Goal: Information Seeking & Learning: Find specific fact

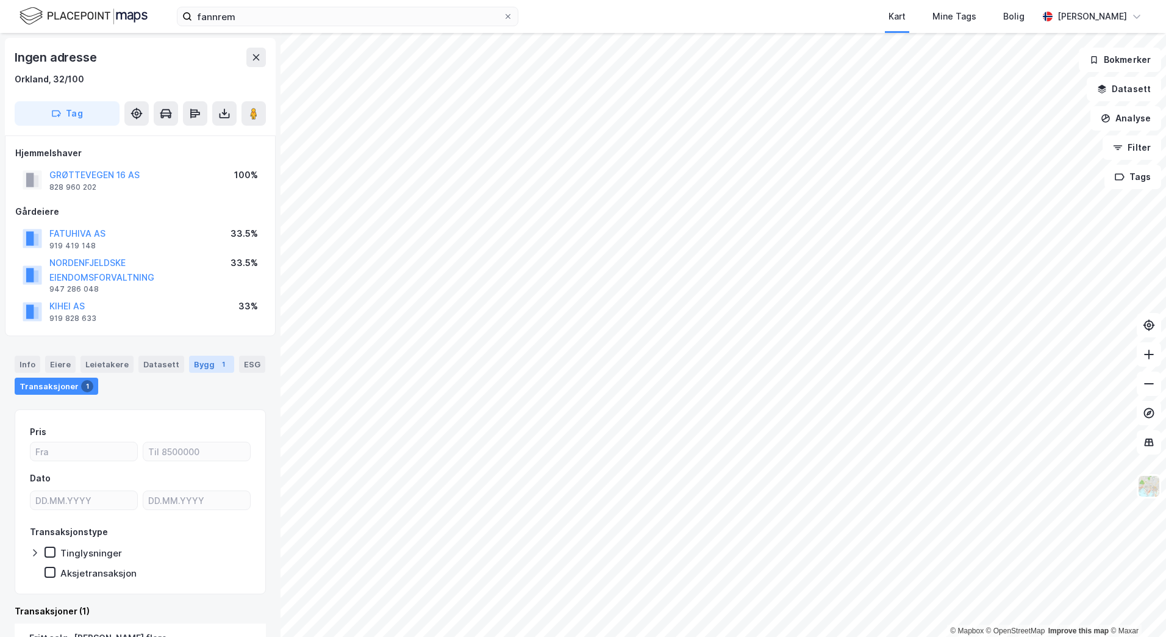
click at [189, 364] on div "Bygg 1" at bounding box center [211, 364] width 45 height 17
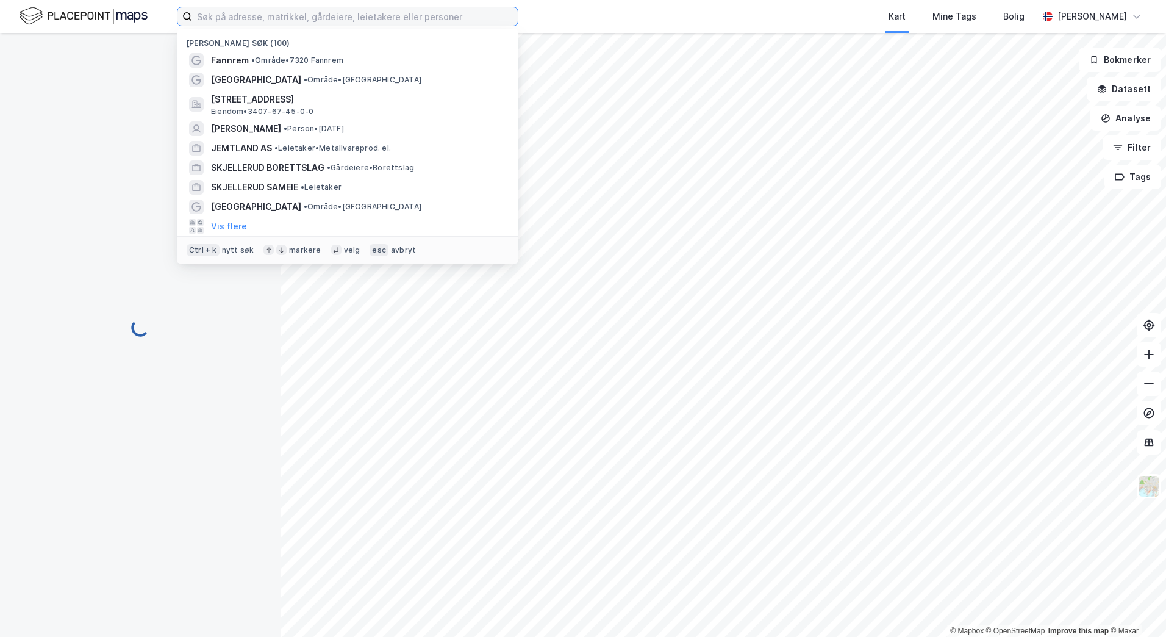
click at [291, 18] on input at bounding box center [355, 16] width 326 height 18
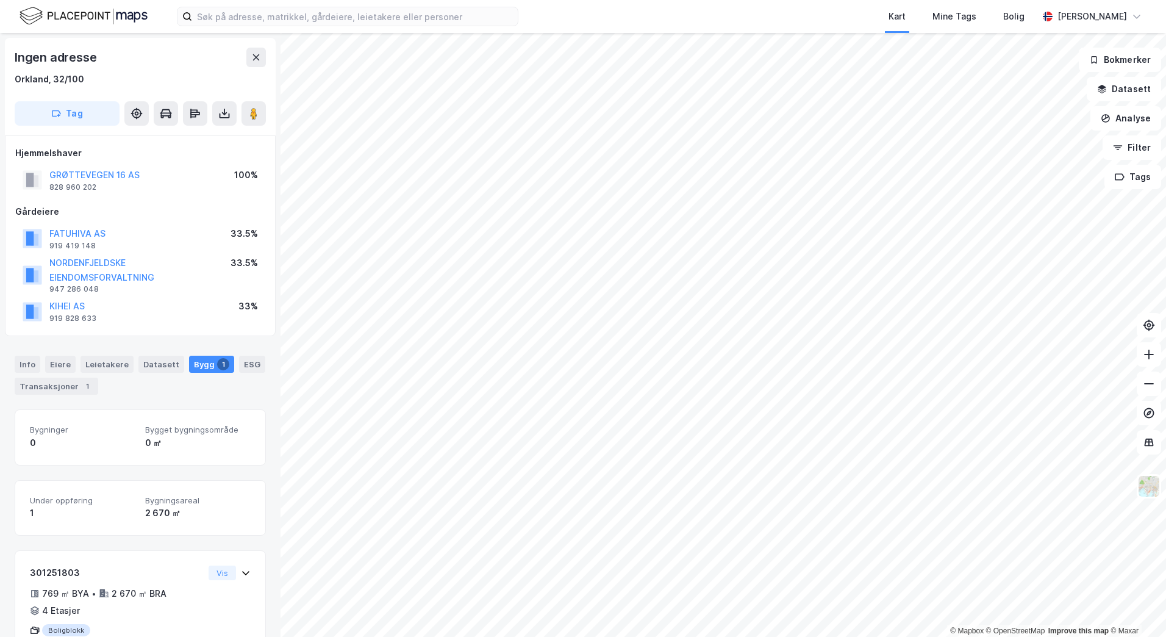
scroll to position [50, 0]
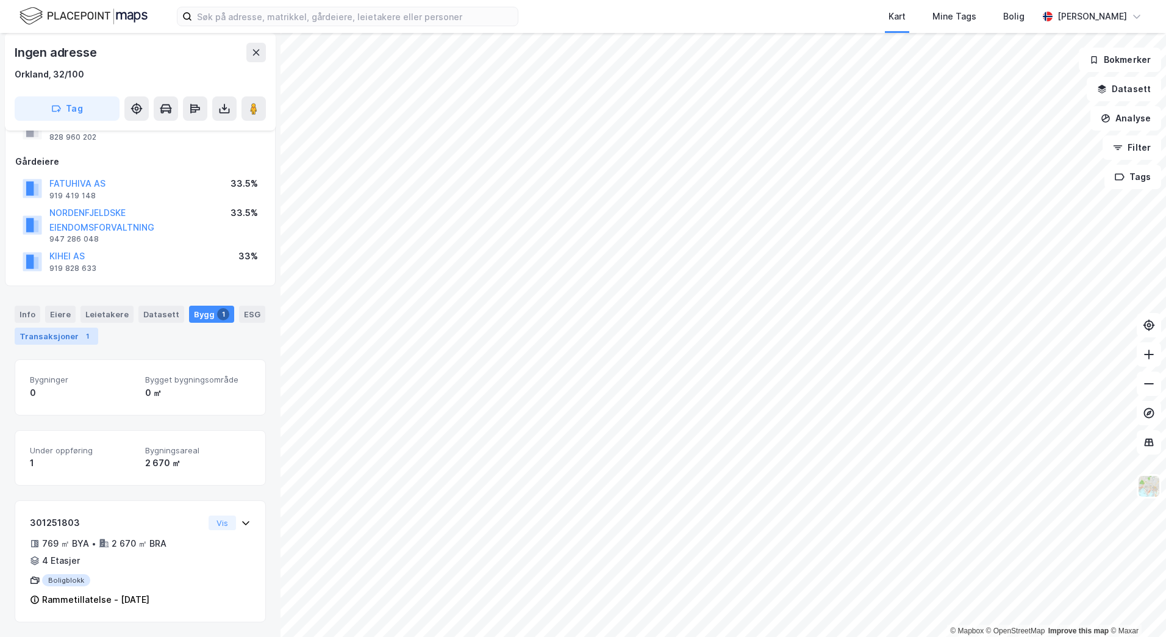
click at [66, 333] on div "Transaksjoner 1" at bounding box center [57, 336] width 84 height 17
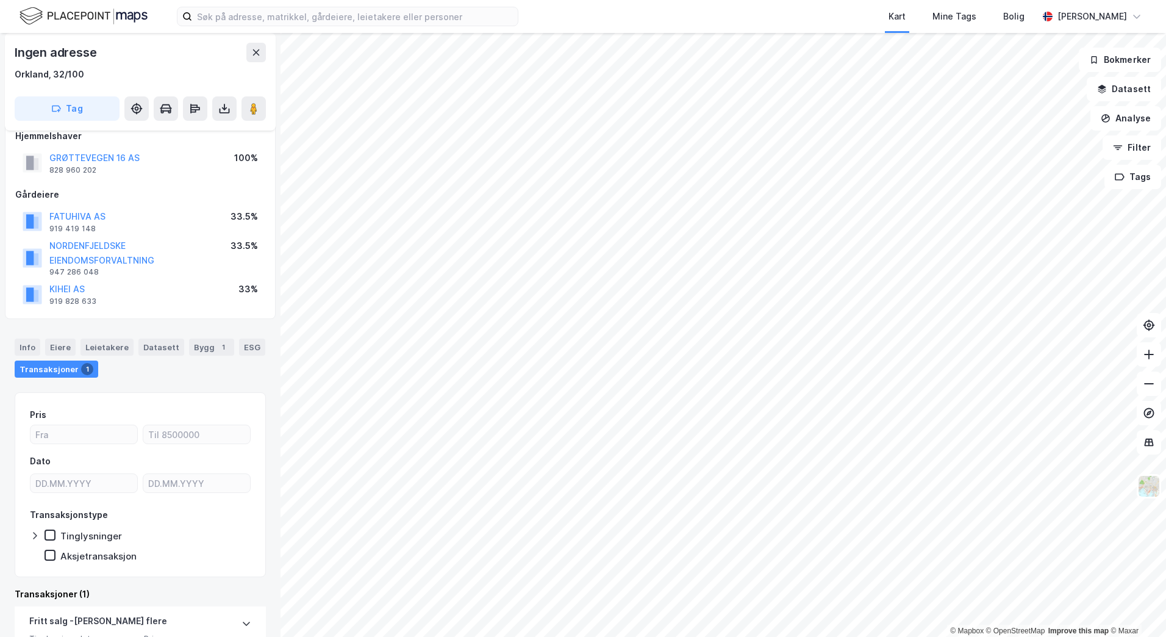
scroll to position [13, 0]
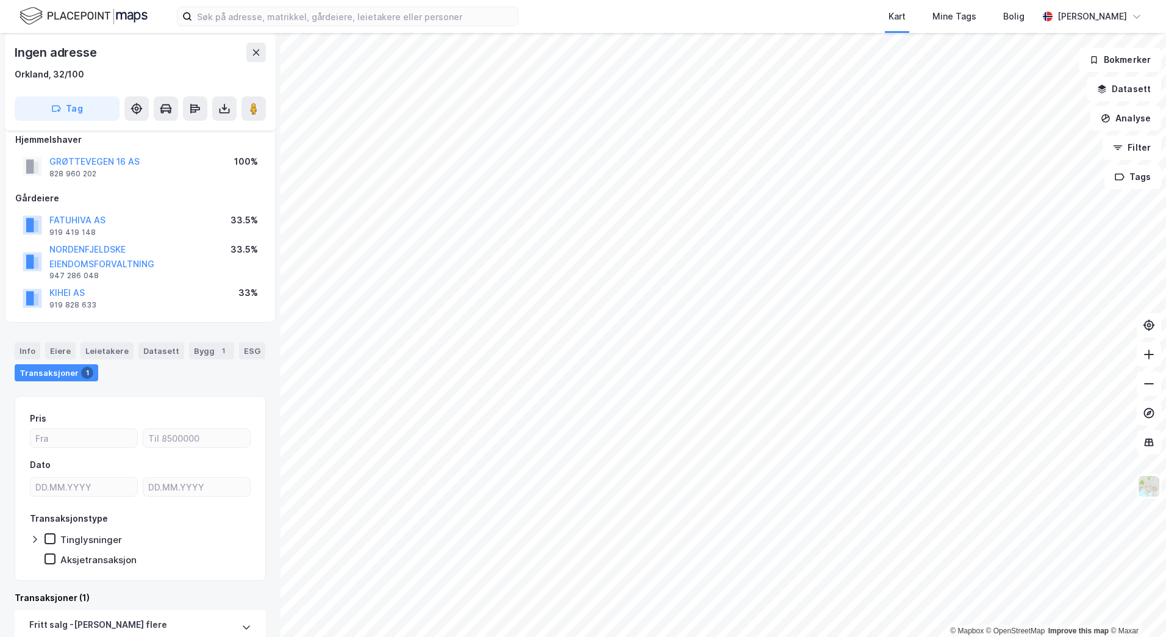
click at [246, 339] on div "Info Eiere Leietakere Datasett Bygg 1 ESG Transaksjoner 1" at bounding box center [140, 357] width 281 height 59
click at [189, 352] on div "Bygg 1" at bounding box center [211, 350] width 45 height 17
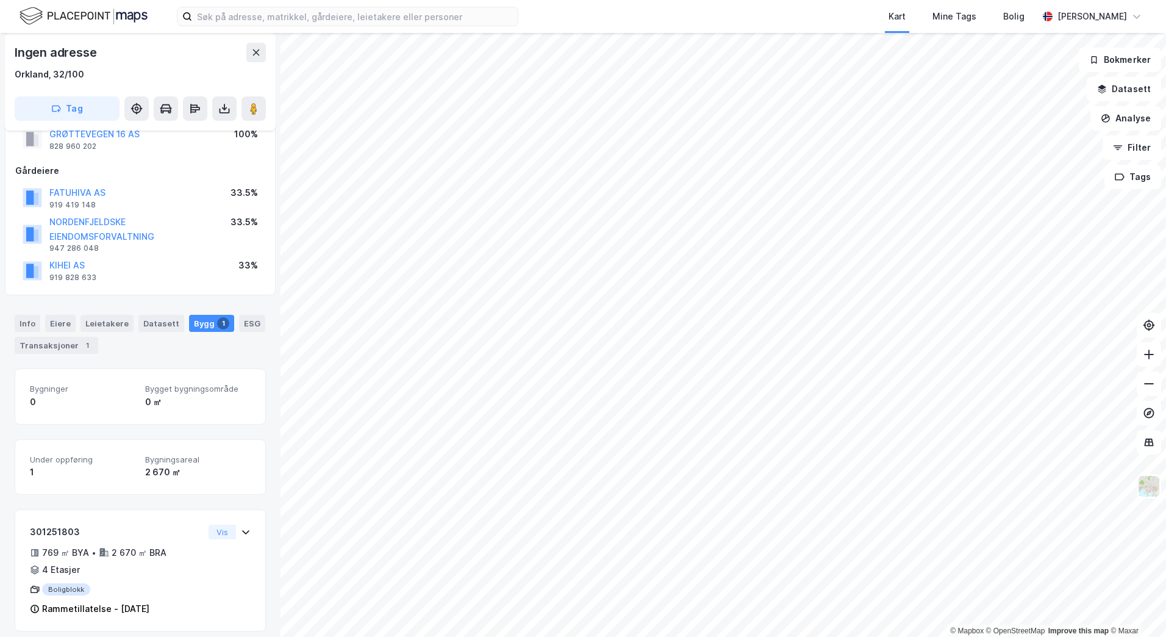
scroll to position [50, 0]
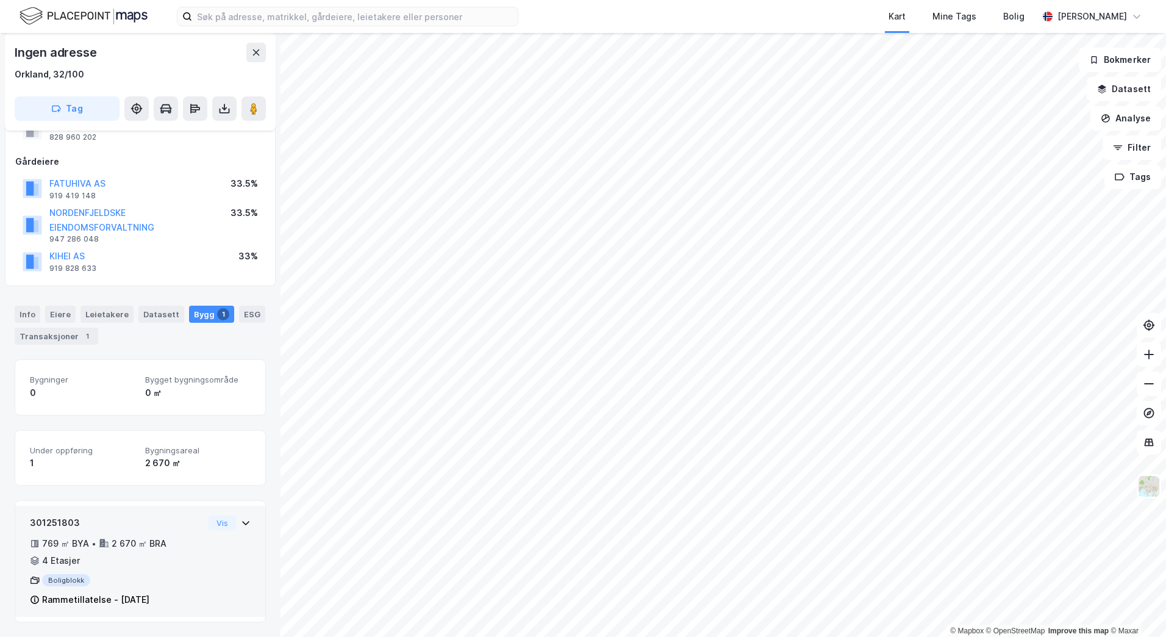
click at [128, 527] on div "301251803" at bounding box center [117, 523] width 174 height 15
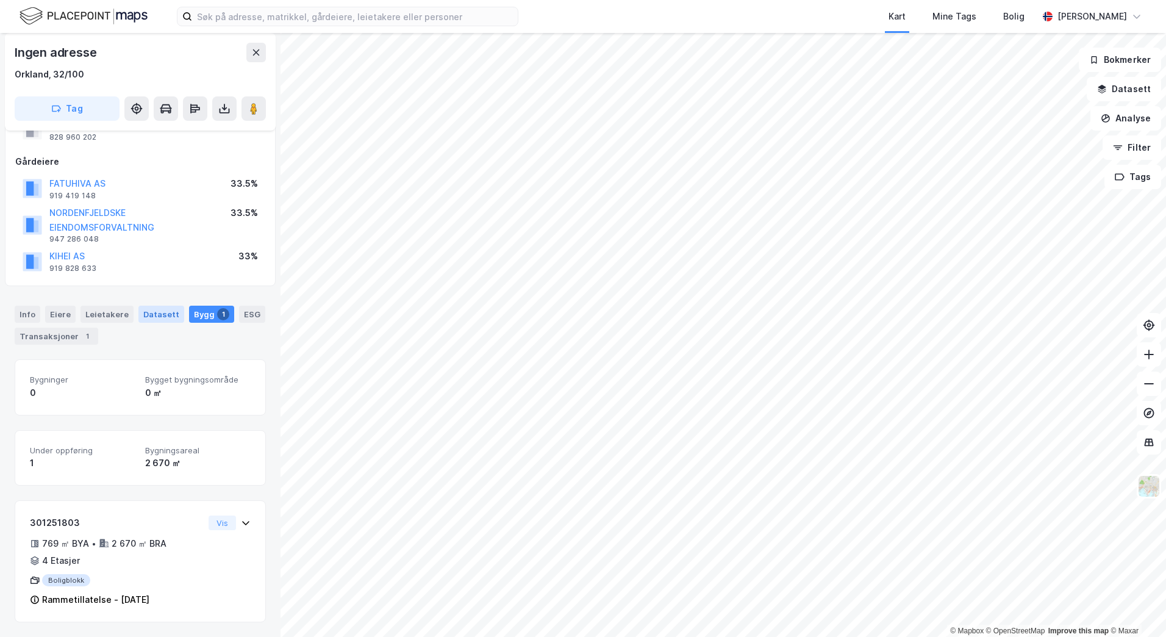
click at [142, 315] on div "Datasett" at bounding box center [161, 314] width 46 height 17
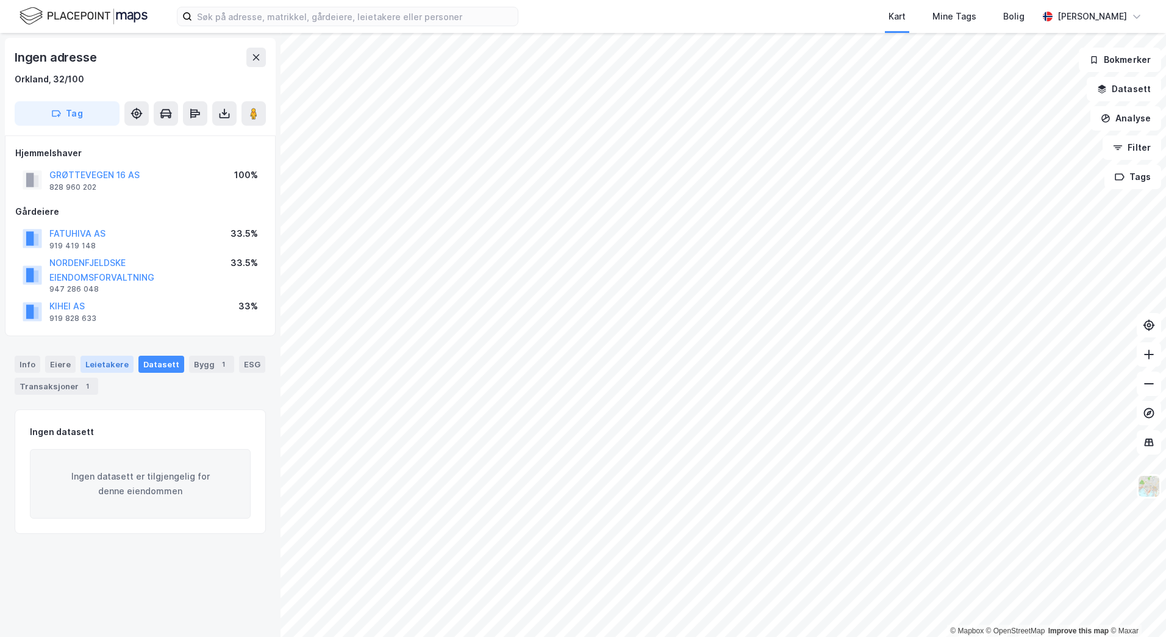
click at [86, 365] on div "Leietakere" at bounding box center [107, 364] width 53 height 17
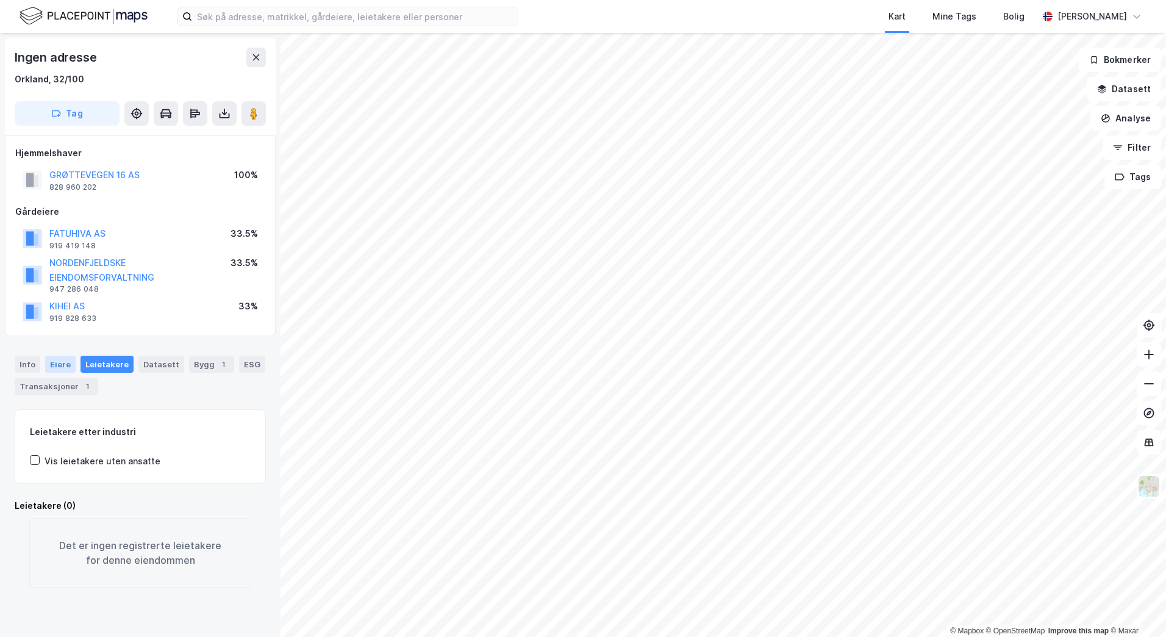
click at [59, 364] on div "Eiere" at bounding box center [60, 364] width 31 height 17
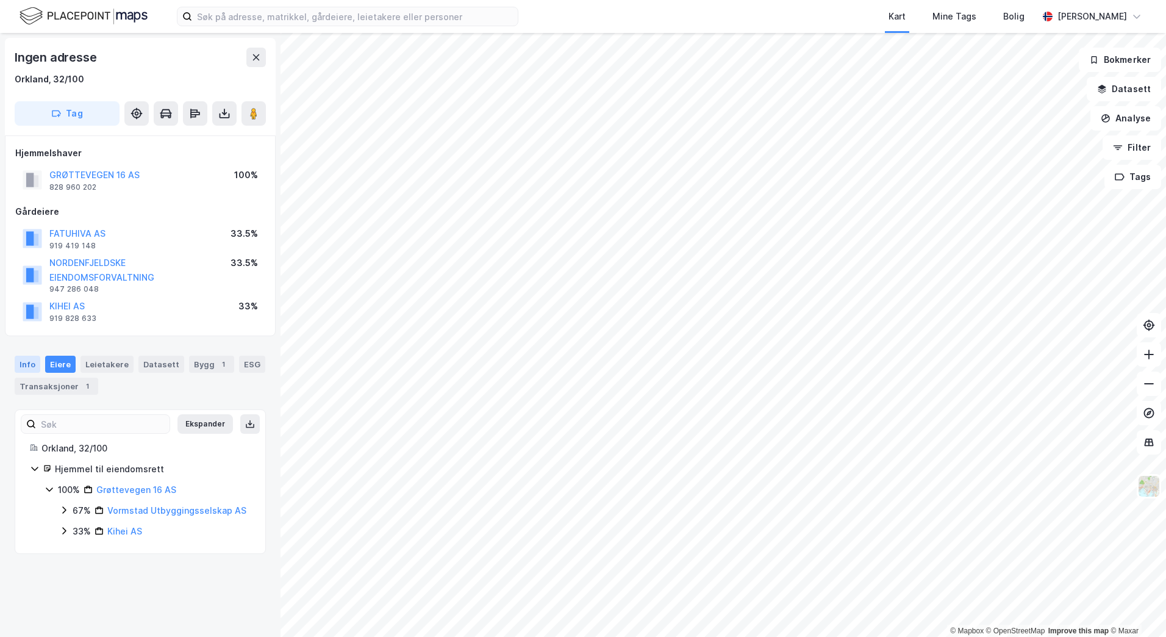
click at [24, 364] on div "Info" at bounding box center [28, 364] width 26 height 17
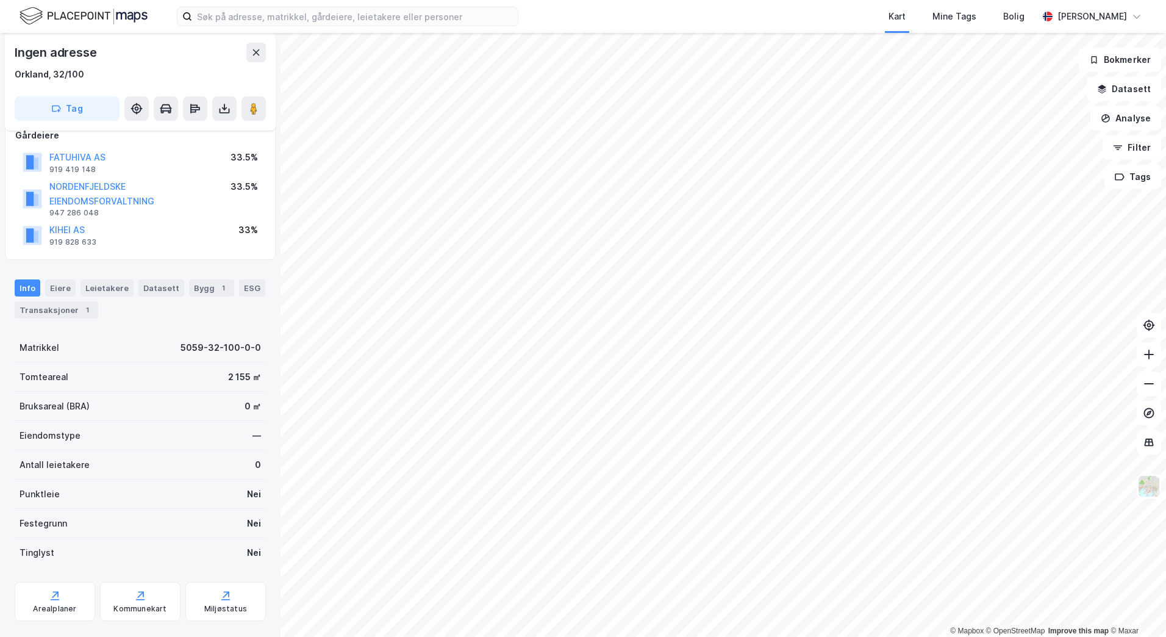
scroll to position [100, 0]
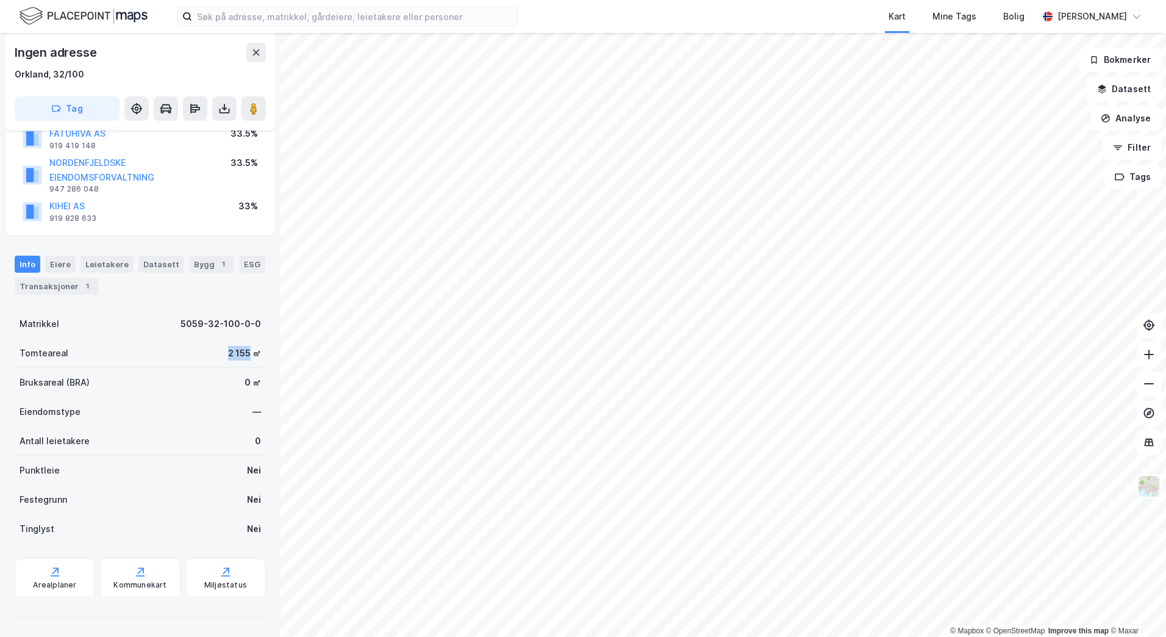
drag, startPoint x: 217, startPoint y: 353, endPoint x: 241, endPoint y: 356, distance: 24.5
click at [241, 356] on div "Tomteareal 2 155 ㎡" at bounding box center [140, 353] width 251 height 29
copy div "2 155"
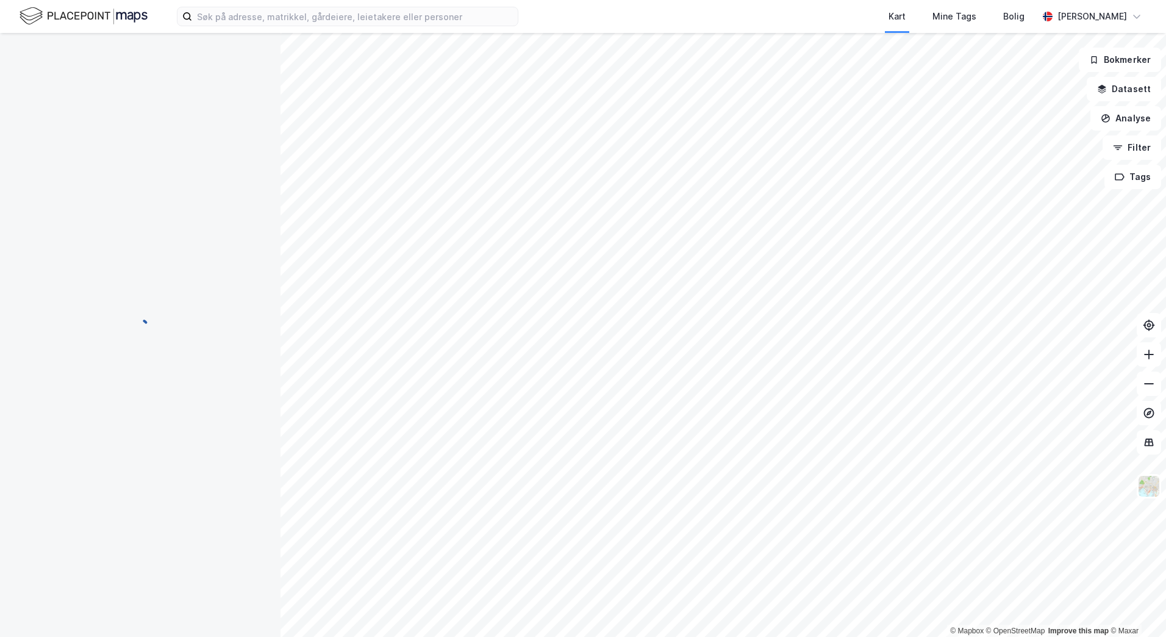
scroll to position [2, 0]
